Goal: Use online tool/utility: Utilize a website feature to perform a specific function

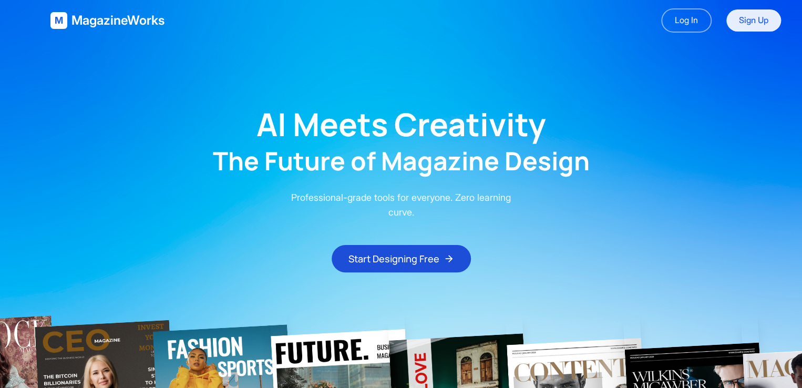
click at [327, 24] on link "Sign Up" at bounding box center [753, 20] width 55 height 22
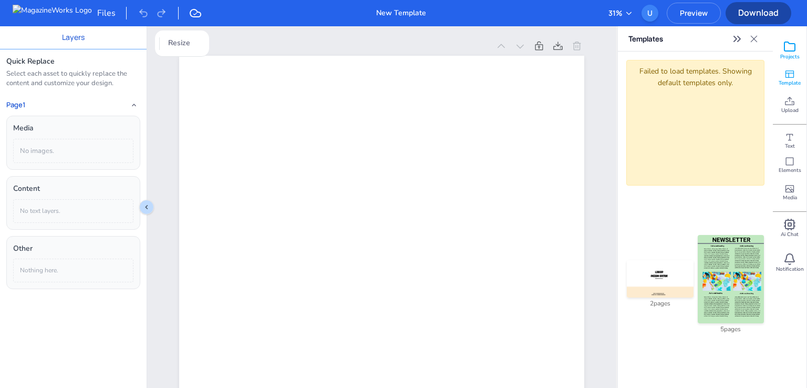
click at [785, 56] on span "Projects" at bounding box center [790, 56] width 19 height 7
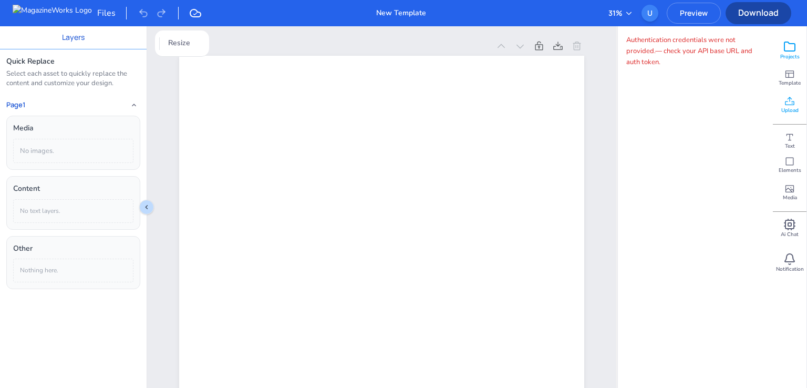
click at [793, 111] on span "Upload" at bounding box center [790, 110] width 17 height 7
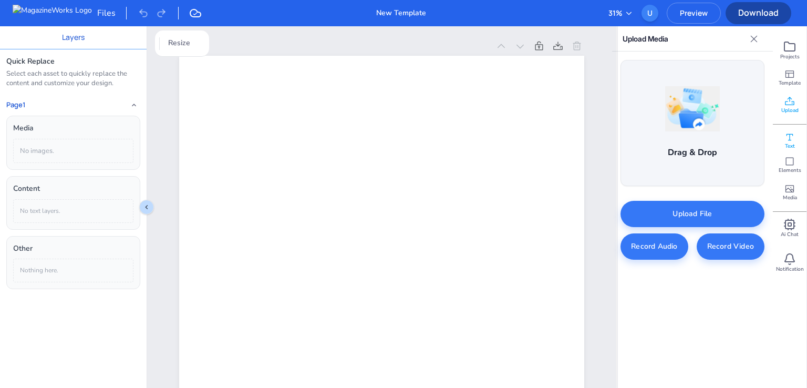
drag, startPoint x: 792, startPoint y: 129, endPoint x: 798, endPoint y: 136, distance: 8.6
click at [793, 130] on div "Text" at bounding box center [790, 137] width 34 height 27
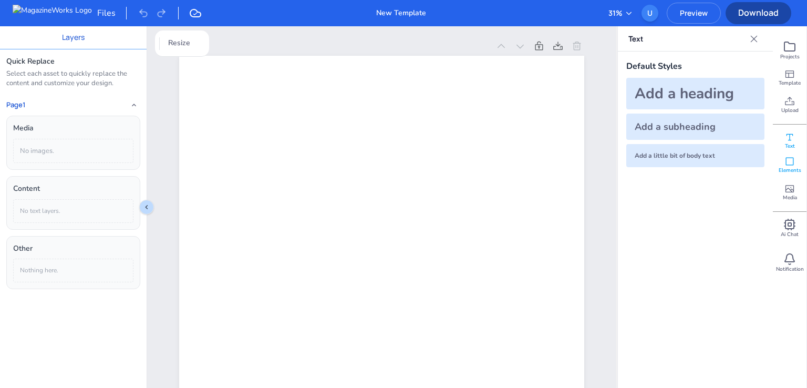
click at [796, 165] on div "Elements" at bounding box center [790, 164] width 34 height 27
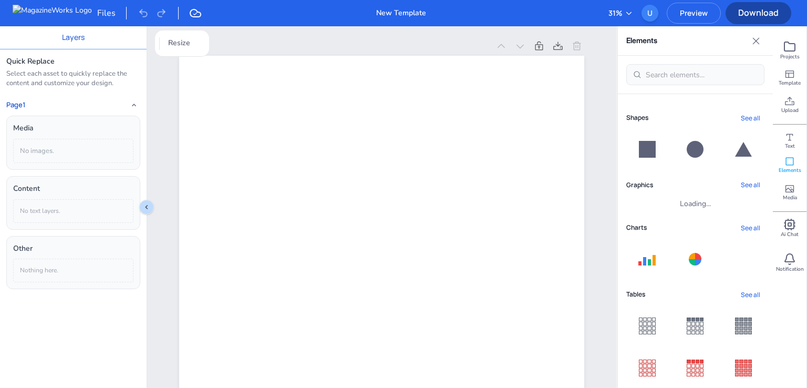
click at [741, 118] on button "See all" at bounding box center [751, 118] width 28 height 14
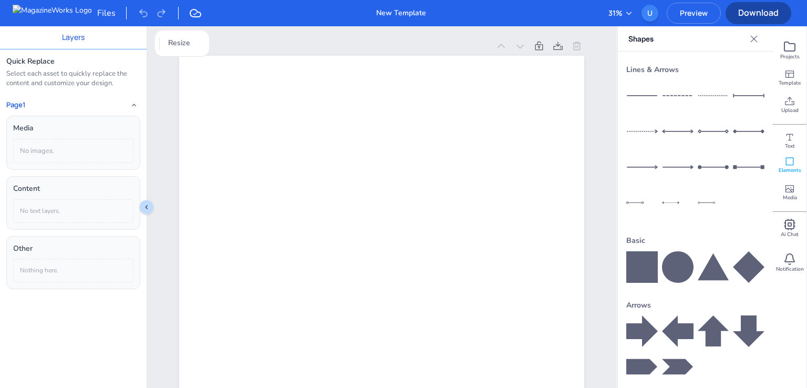
click at [755, 39] on icon at bounding box center [754, 38] width 7 height 7
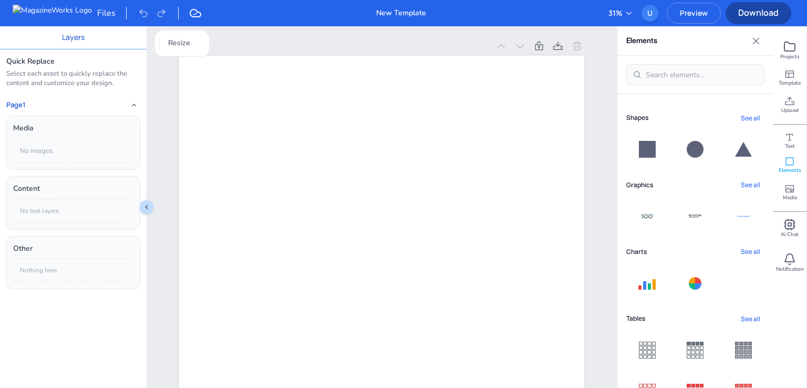
click at [752, 182] on button "See all" at bounding box center [751, 185] width 28 height 14
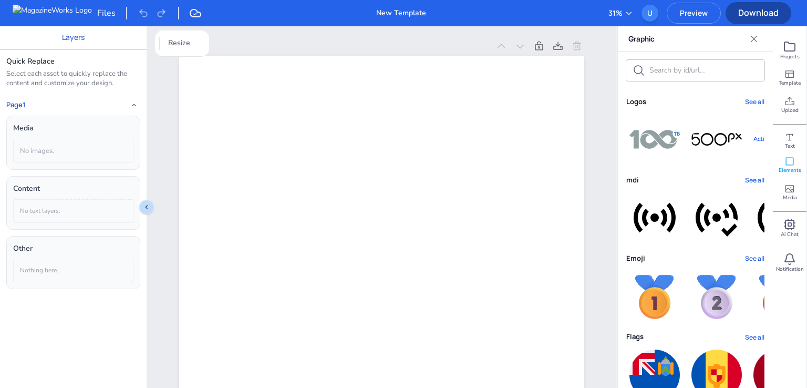
click at [751, 97] on button "See all" at bounding box center [754, 102] width 19 height 10
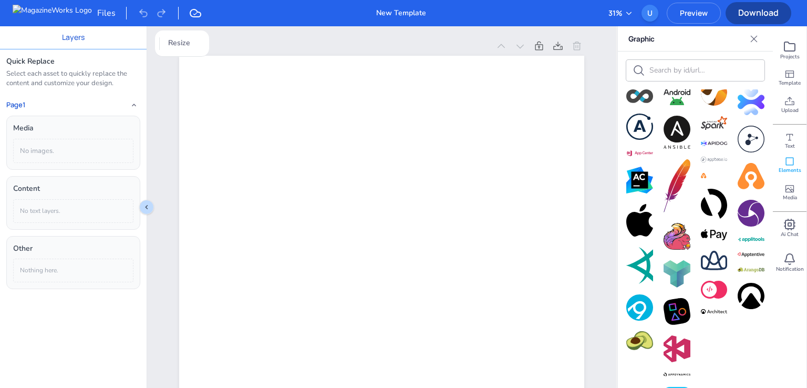
scroll to position [539, 0]
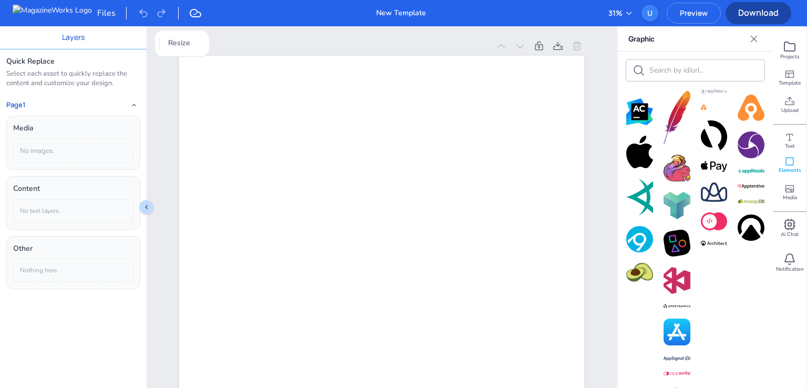
click at [675, 230] on img at bounding box center [677, 243] width 27 height 27
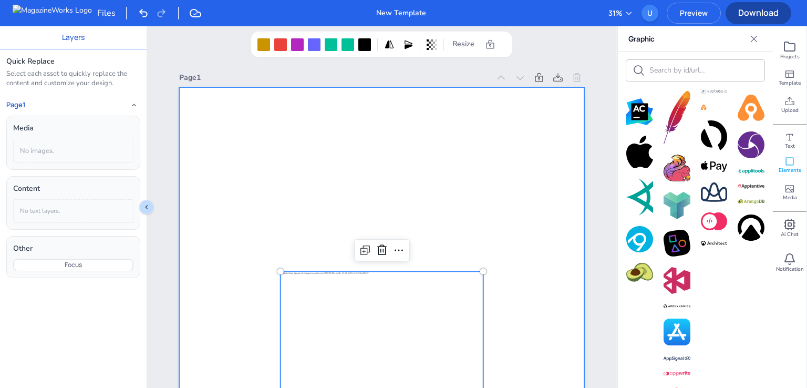
scroll to position [158, 0]
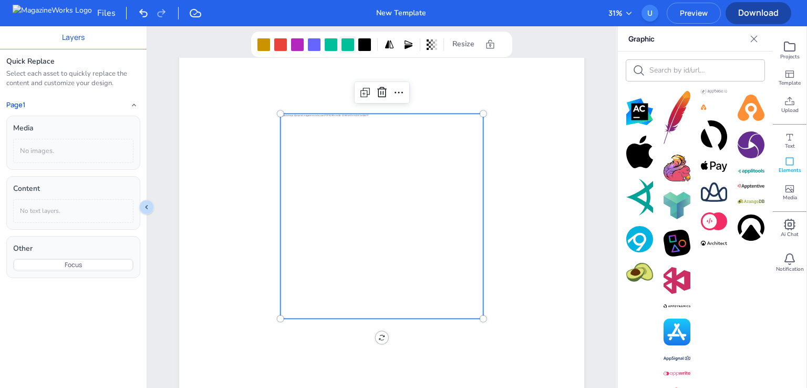
click at [349, 42] on div at bounding box center [348, 44] width 13 height 13
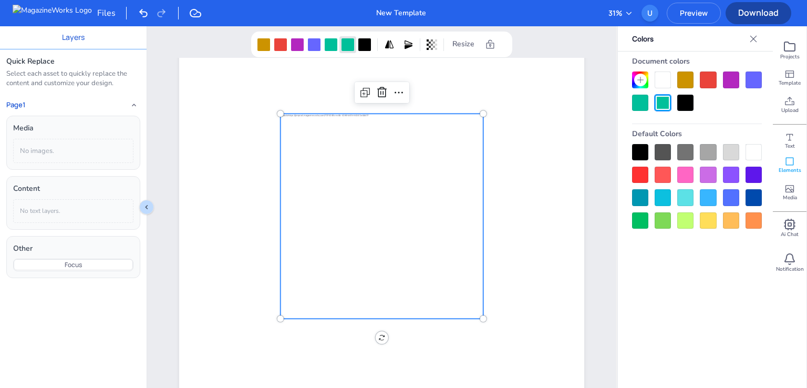
click at [683, 204] on div at bounding box center [686, 197] width 16 height 16
click at [737, 174] on div at bounding box center [731, 175] width 16 height 16
click at [691, 163] on div at bounding box center [697, 186] width 130 height 85
click at [661, 165] on div at bounding box center [697, 186] width 130 height 85
click at [646, 185] on div at bounding box center [697, 186] width 130 height 85
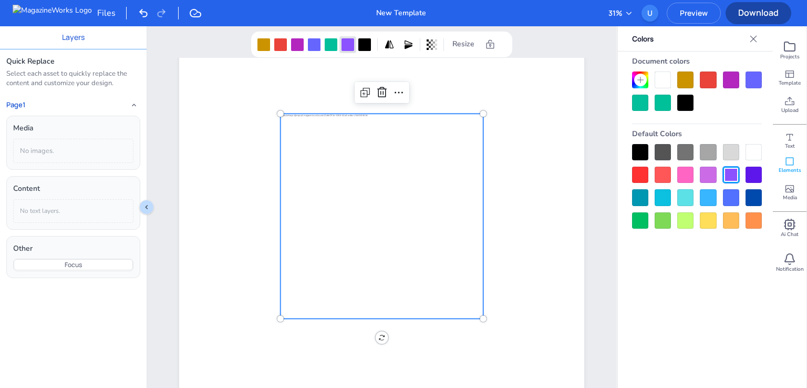
click at [641, 178] on div at bounding box center [640, 175] width 16 height 16
click at [639, 156] on div at bounding box center [640, 152] width 16 height 16
click at [643, 177] on div at bounding box center [640, 175] width 16 height 16
click at [281, 46] on div at bounding box center [280, 44] width 13 height 13
click at [703, 161] on div at bounding box center [697, 186] width 130 height 85
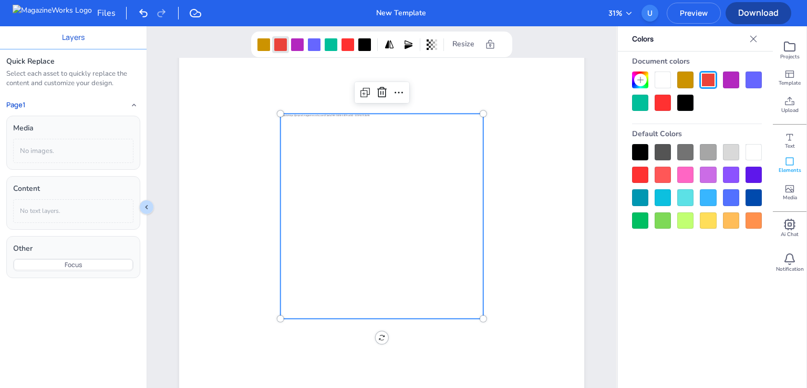
click at [690, 147] on div at bounding box center [686, 152] width 16 height 16
click at [665, 100] on div at bounding box center [663, 103] width 16 height 16
click at [343, 194] on div at bounding box center [382, 216] width 202 height 205
drag, startPoint x: 648, startPoint y: 221, endPoint x: 619, endPoint y: 227, distance: 29.5
click at [648, 221] on div at bounding box center [640, 220] width 16 height 16
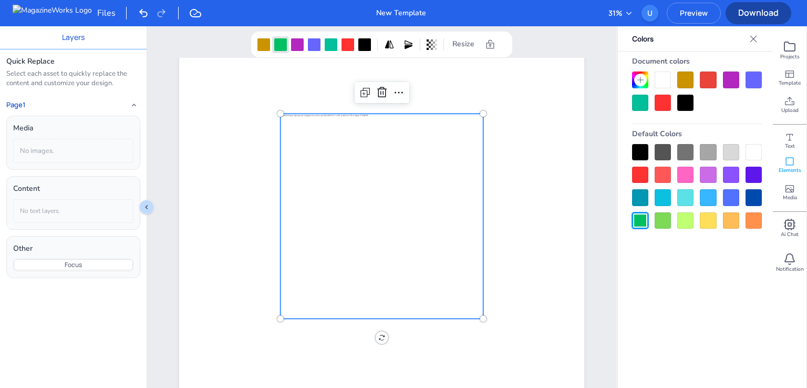
click at [662, 220] on div at bounding box center [663, 220] width 16 height 16
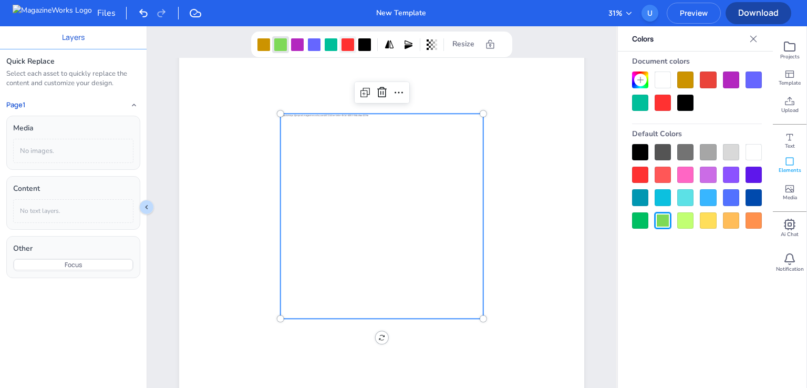
click at [344, 45] on div at bounding box center [348, 44] width 13 height 13
click at [638, 98] on div at bounding box center [640, 103] width 16 height 16
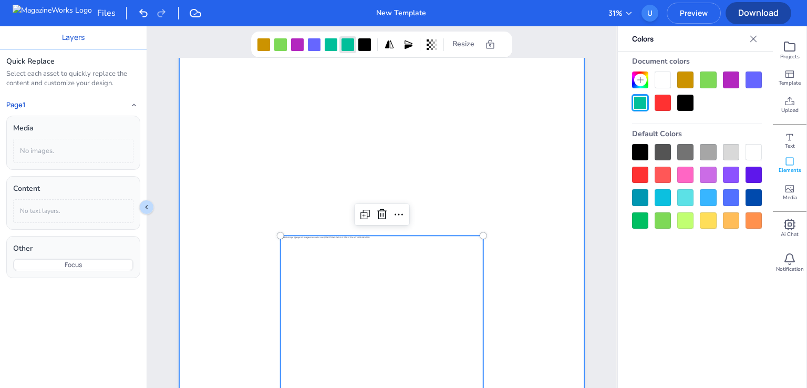
scroll to position [0, 0]
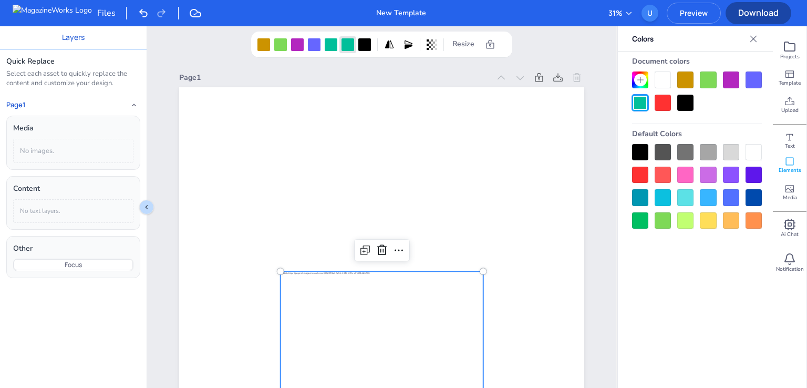
drag, startPoint x: 759, startPoint y: 37, endPoint x: 754, endPoint y: 43, distance: 7.1
click at [757, 38] on icon at bounding box center [754, 39] width 11 height 11
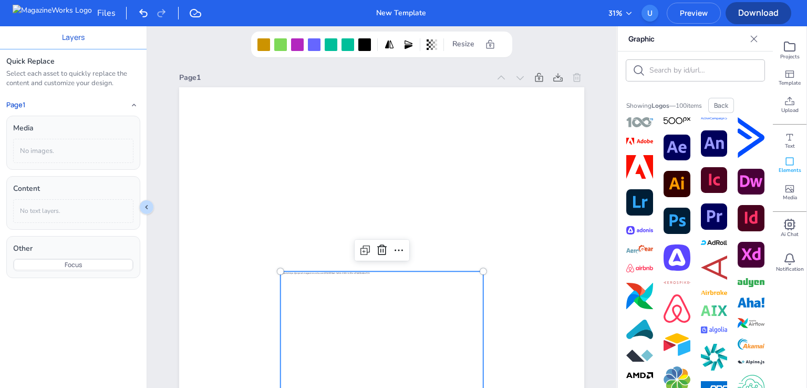
click at [698, 73] on input "text" at bounding box center [704, 70] width 109 height 10
type input "f"
type input "a"
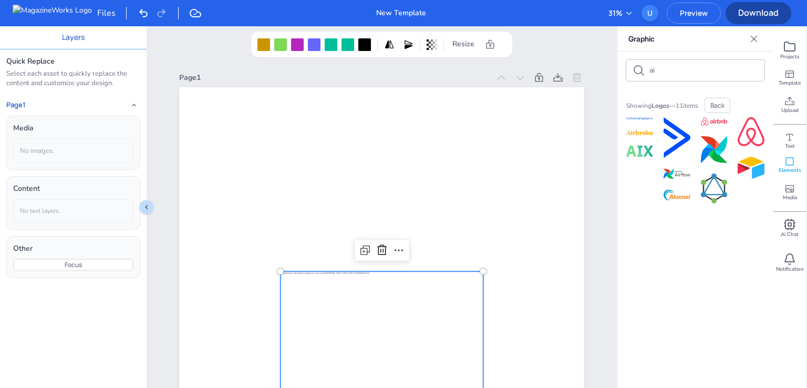
type input "a"
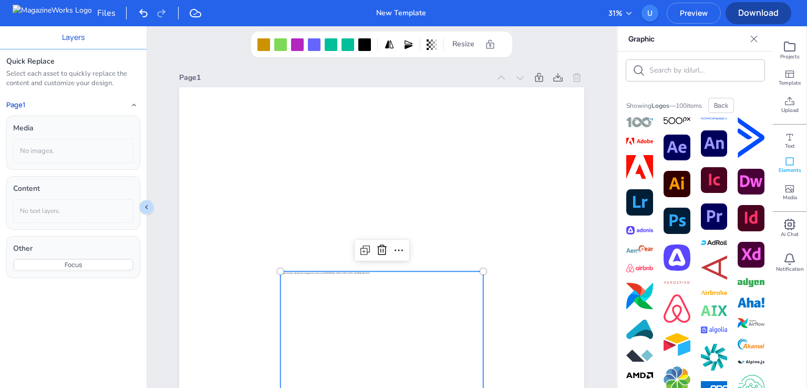
click at [681, 100] on div "Showing Logos — 100 items Back" at bounding box center [696, 105] width 138 height 15
click at [718, 104] on button "Back" at bounding box center [722, 105] width 26 height 15
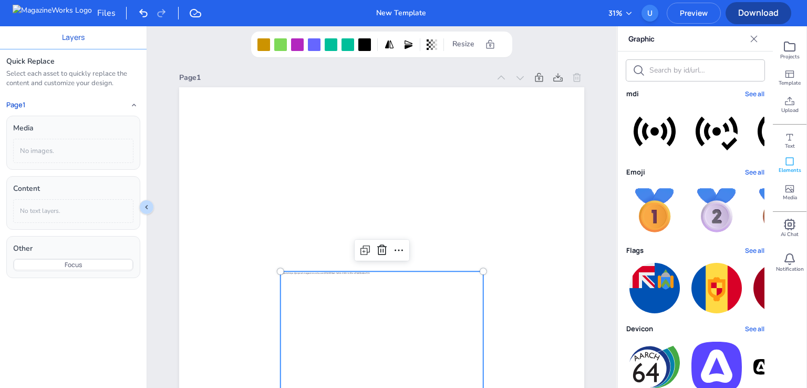
scroll to position [158, 0]
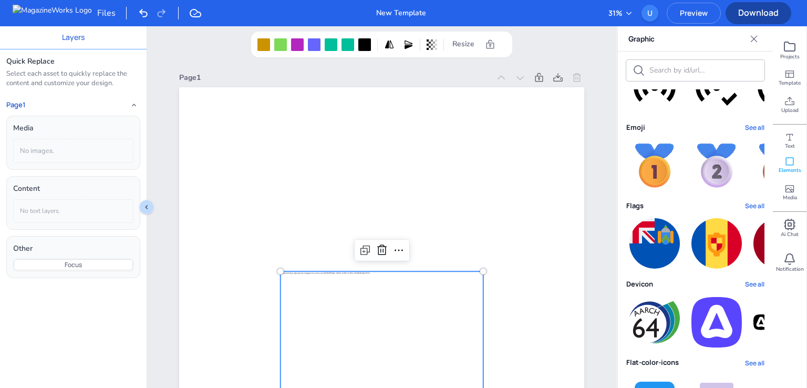
click at [749, 207] on button "See all" at bounding box center [754, 206] width 19 height 10
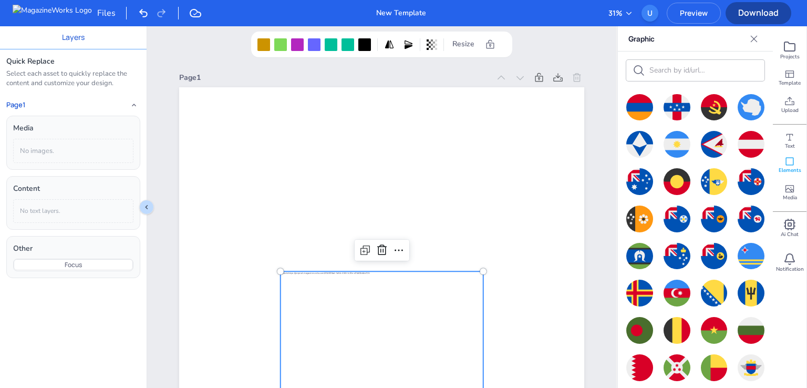
scroll to position [0, 0]
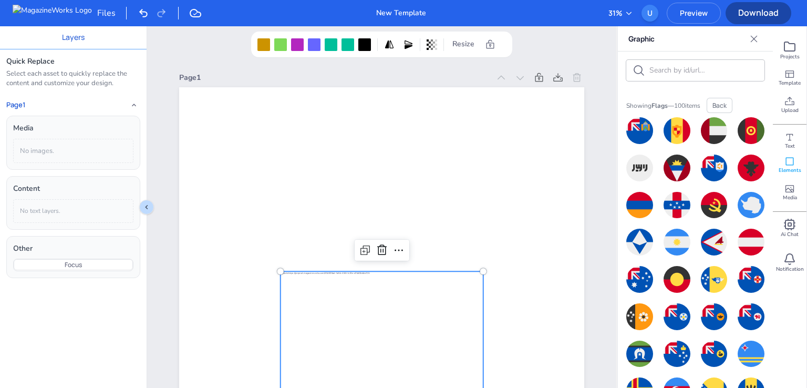
click at [700, 67] on input "text" at bounding box center [704, 70] width 109 height 10
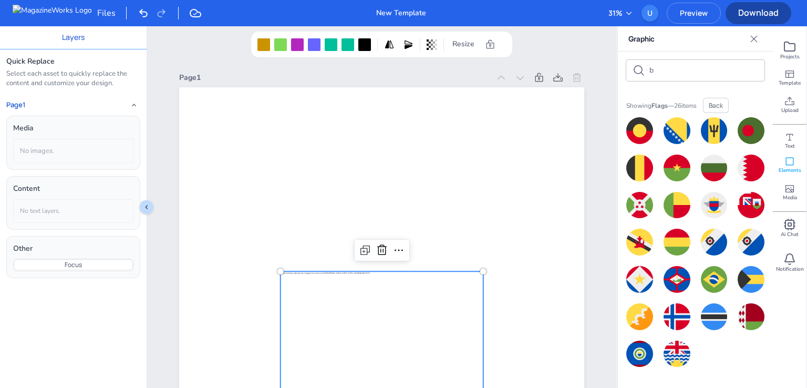
type input "b"
click at [729, 108] on button "Back" at bounding box center [716, 105] width 26 height 15
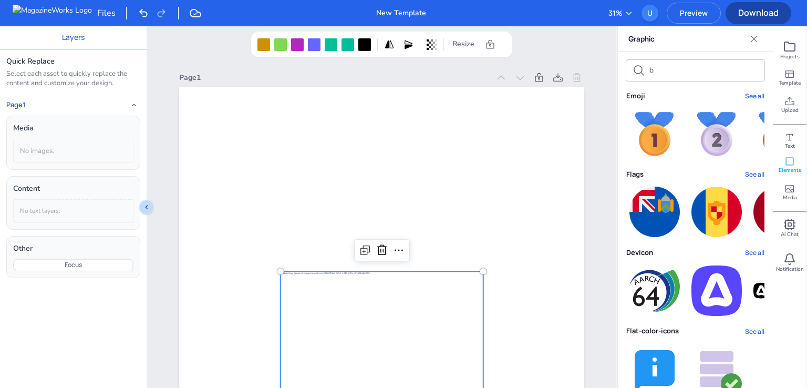
scroll to position [207, 0]
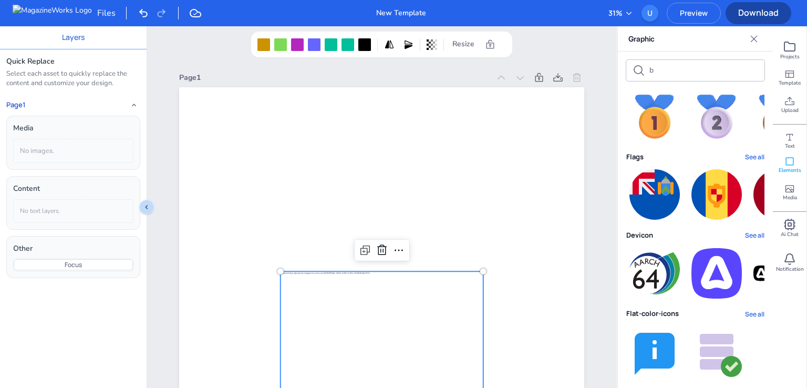
click at [752, 310] on button "See all" at bounding box center [754, 314] width 19 height 10
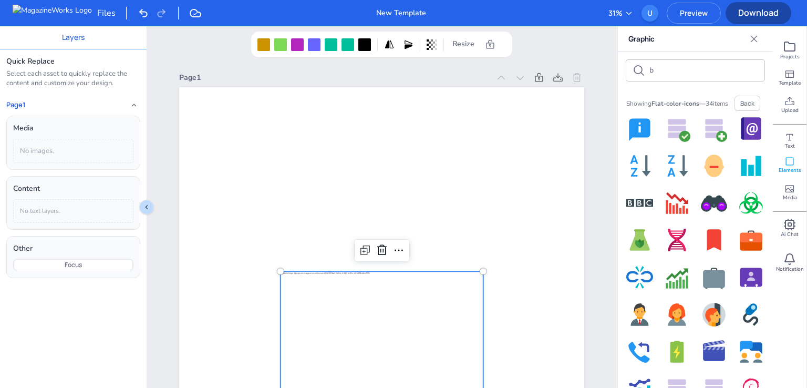
scroll to position [0, 0]
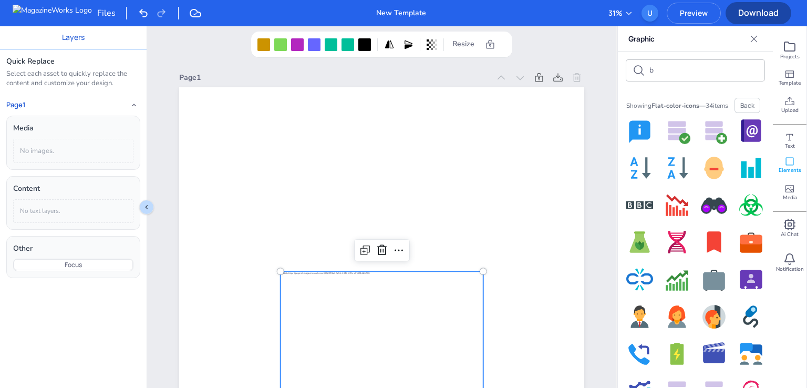
click at [735, 113] on button "Back" at bounding box center [748, 105] width 26 height 15
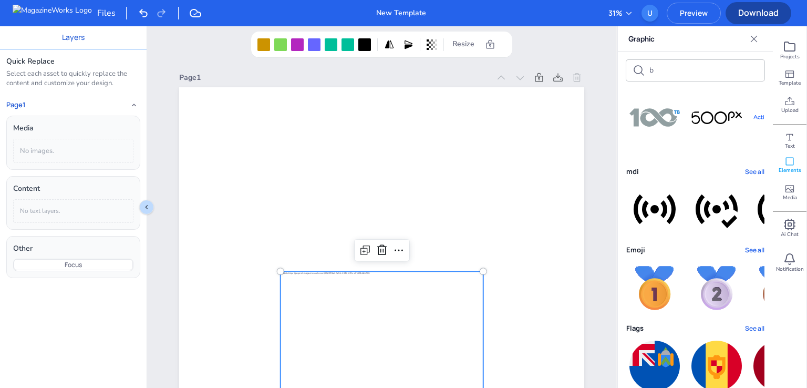
scroll to position [53, 0]
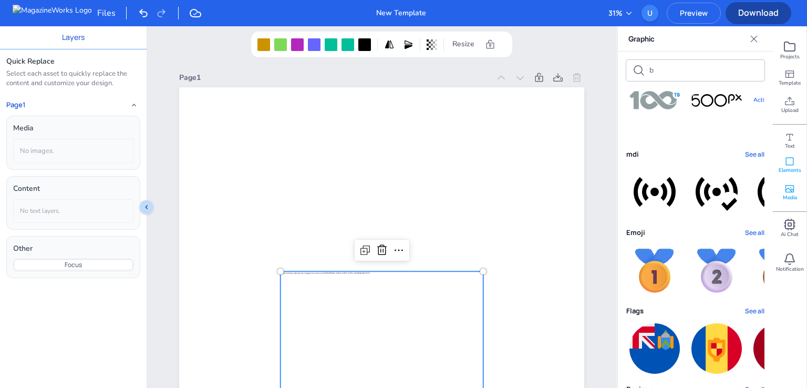
click at [794, 194] on span "Media" at bounding box center [790, 197] width 14 height 7
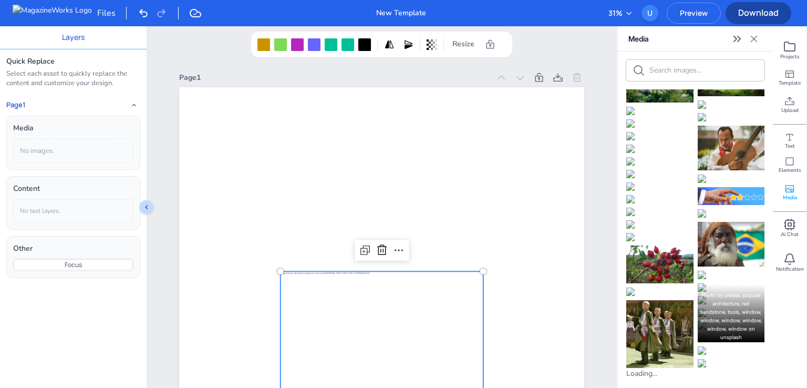
scroll to position [753, 0]
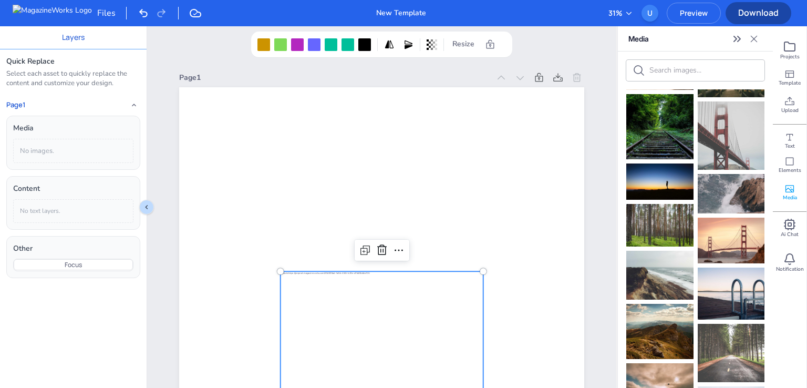
click at [704, 70] on input "text" at bounding box center [704, 70] width 109 height 10
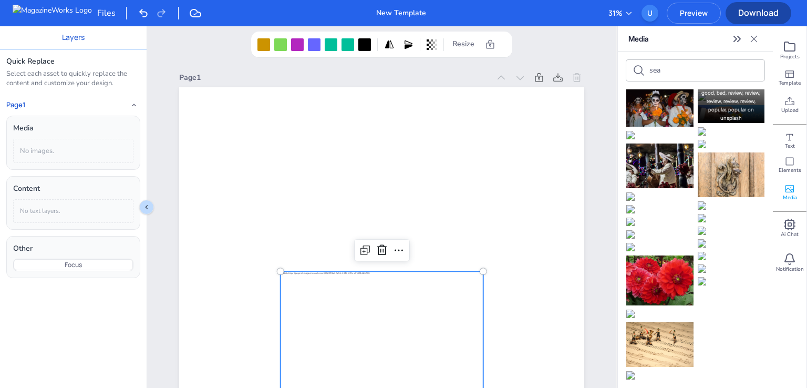
scroll to position [0, 0]
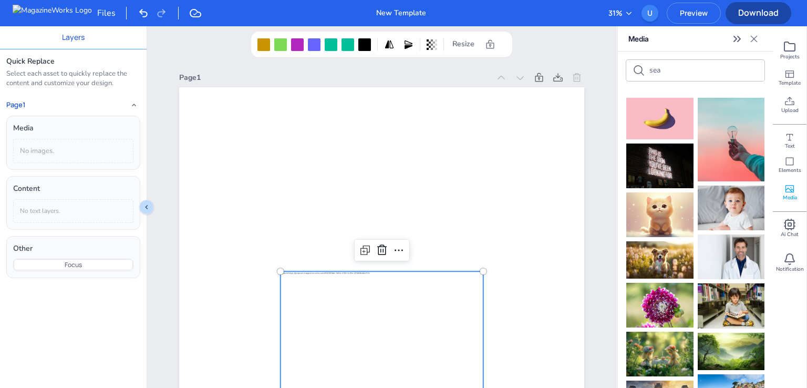
click at [672, 74] on input "sea" at bounding box center [704, 70] width 109 height 10
type input "s"
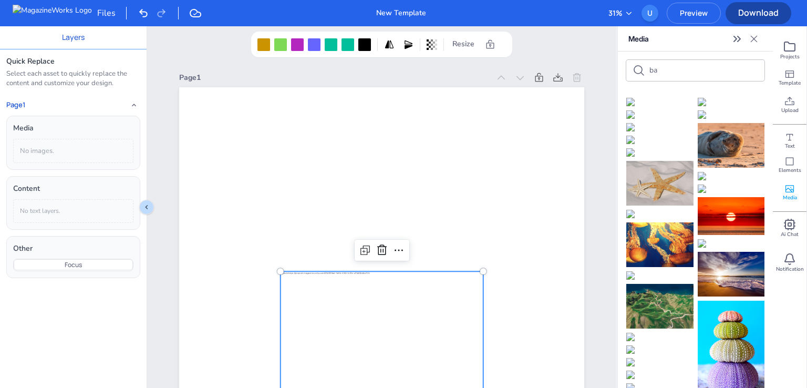
type input "b"
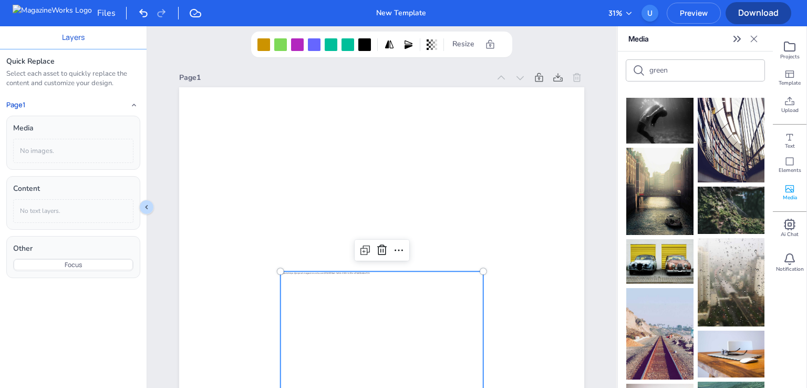
click at [741, 40] on icon "Expand" at bounding box center [737, 39] width 13 height 13
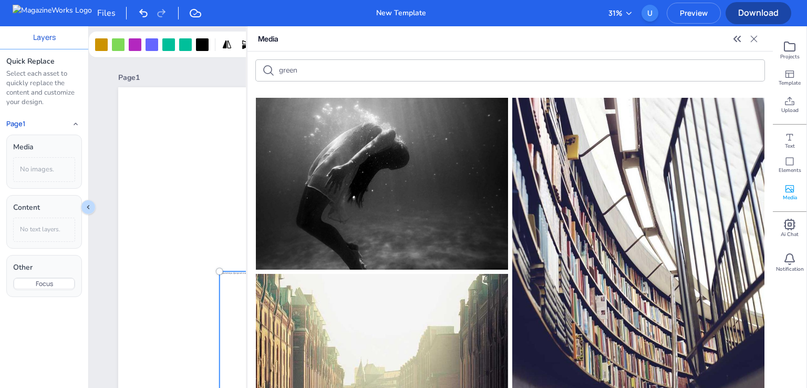
click at [739, 40] on icon "Collapse" at bounding box center [739, 38] width 3 height 5
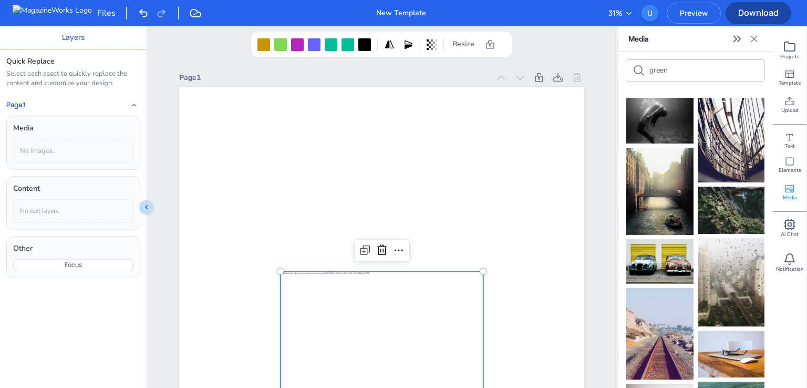
click at [687, 66] on input "green" at bounding box center [704, 70] width 109 height 10
type input "g"
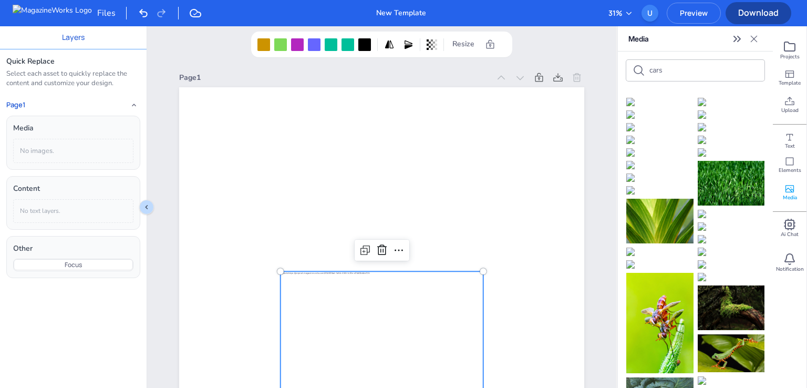
scroll to position [158, 0]
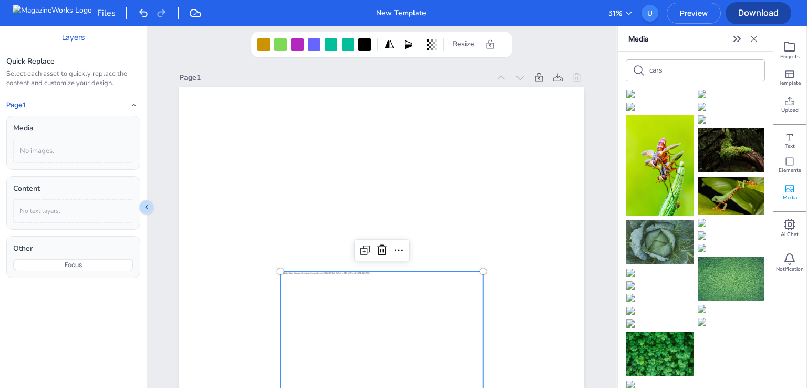
click at [679, 70] on input "cars" at bounding box center [704, 70] width 109 height 10
type input "cars"
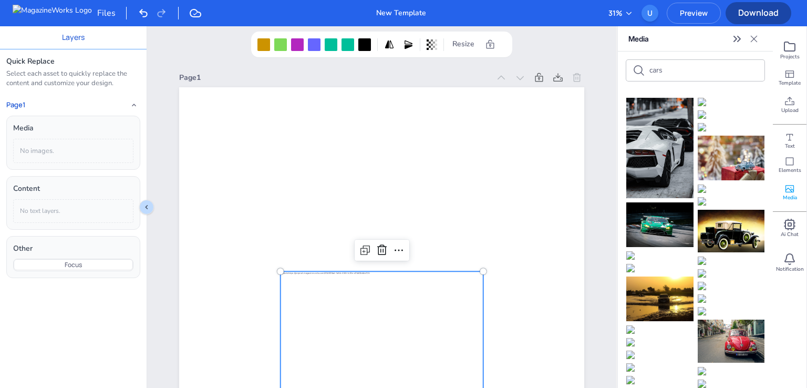
click at [734, 38] on icon "Expand" at bounding box center [737, 39] width 13 height 13
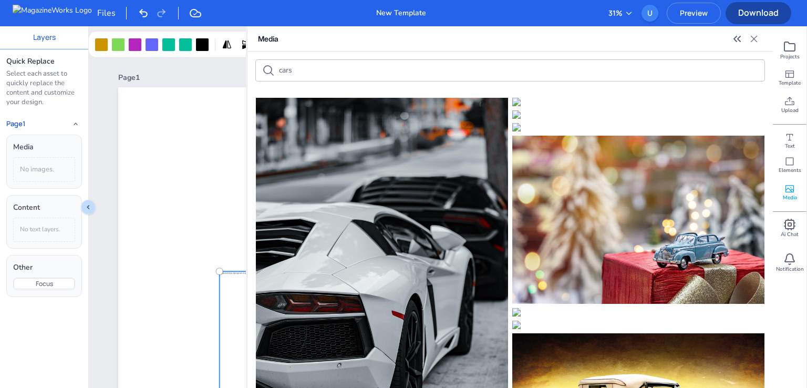
click at [734, 38] on icon "Collapse" at bounding box center [737, 39] width 13 height 13
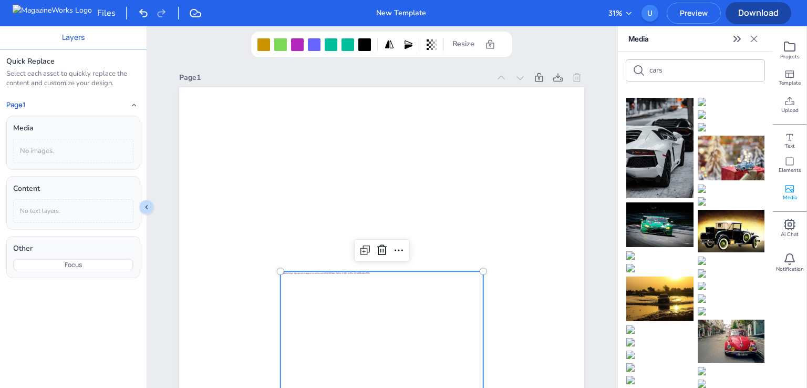
click at [734, 38] on icon "Expand" at bounding box center [737, 39] width 13 height 13
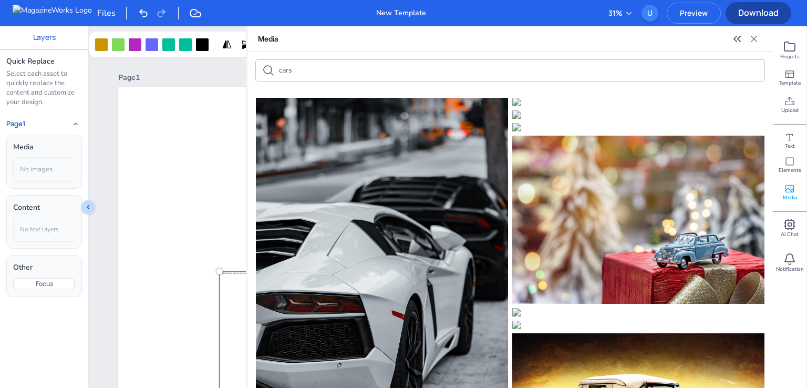
click at [734, 38] on icon "Collapse" at bounding box center [737, 39] width 13 height 13
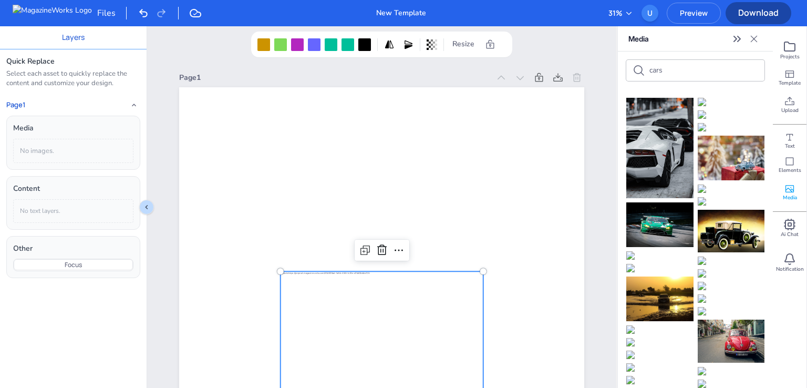
click at [734, 38] on icon "Expand" at bounding box center [737, 39] width 13 height 13
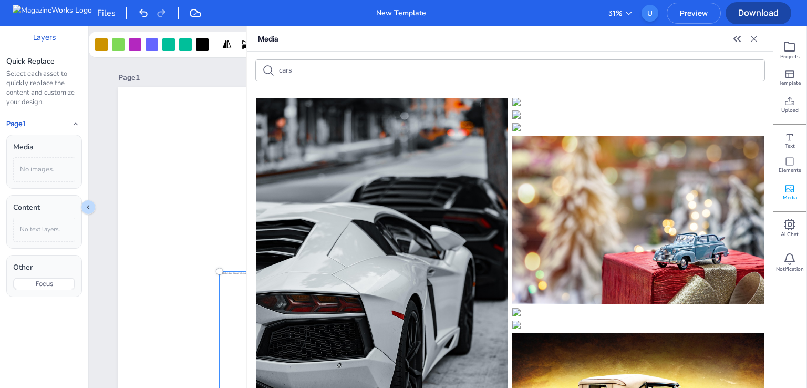
click at [734, 38] on icon "Collapse" at bounding box center [737, 39] width 13 height 13
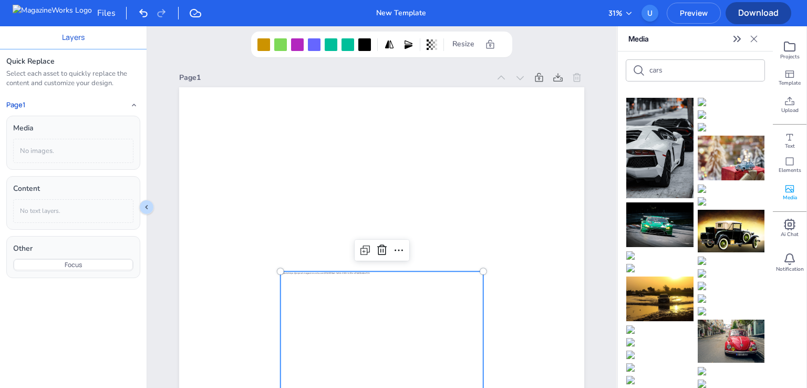
click at [734, 38] on icon "Expand" at bounding box center [737, 39] width 13 height 13
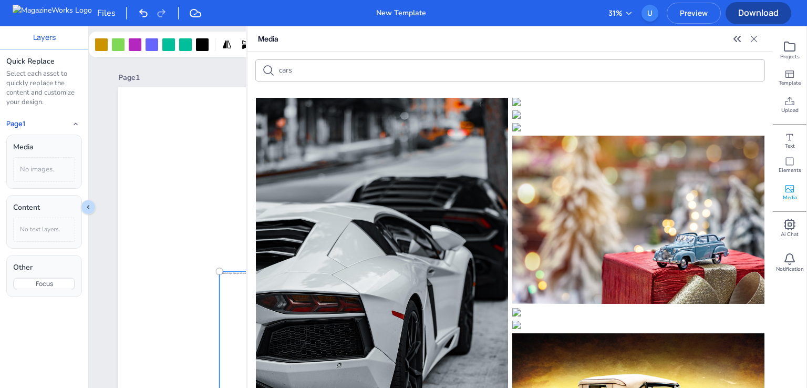
click at [734, 38] on icon "Collapse" at bounding box center [737, 39] width 13 height 13
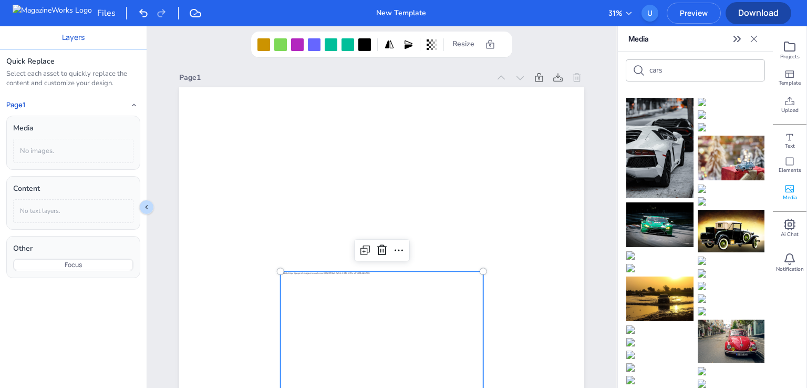
click at [734, 38] on icon "Expand" at bounding box center [737, 39] width 13 height 13
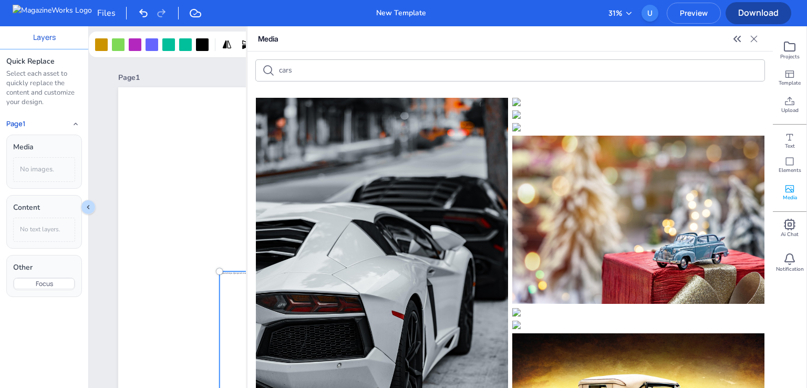
click at [734, 38] on icon "Collapse" at bounding box center [737, 39] width 13 height 13
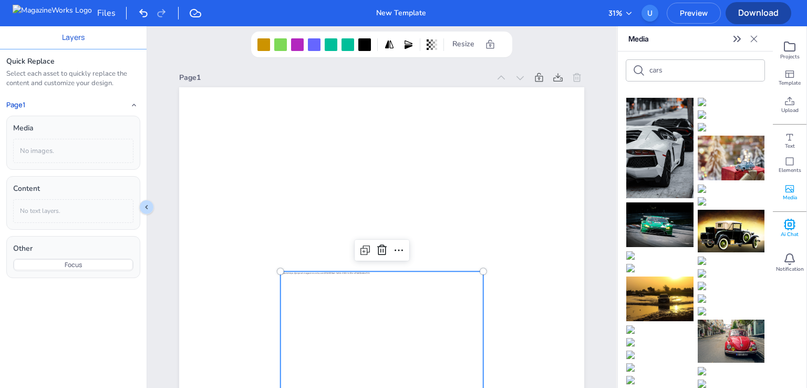
click at [794, 227] on rect at bounding box center [790, 224] width 8 height 8
